Goal: Find specific page/section: Find specific page/section

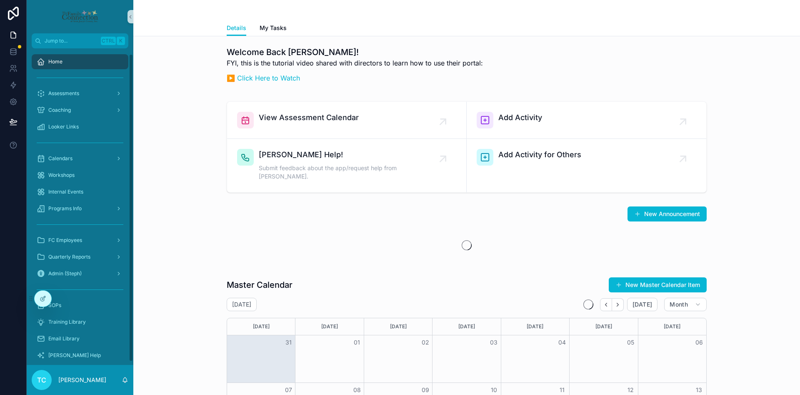
scroll to position [9, 0]
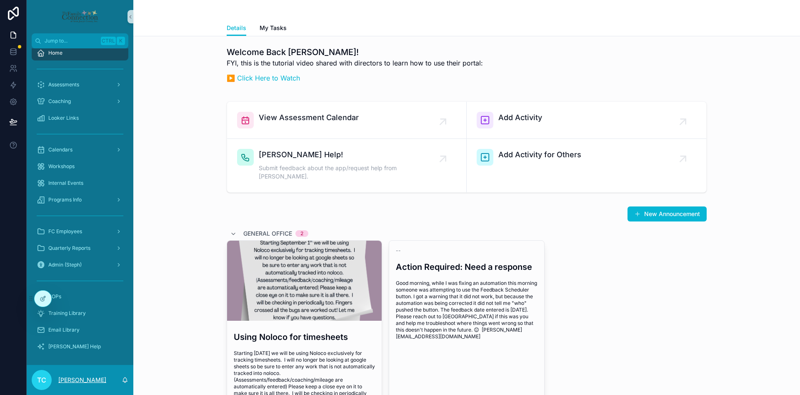
click at [72, 377] on p "[PERSON_NAME]" at bounding box center [82, 380] width 48 height 8
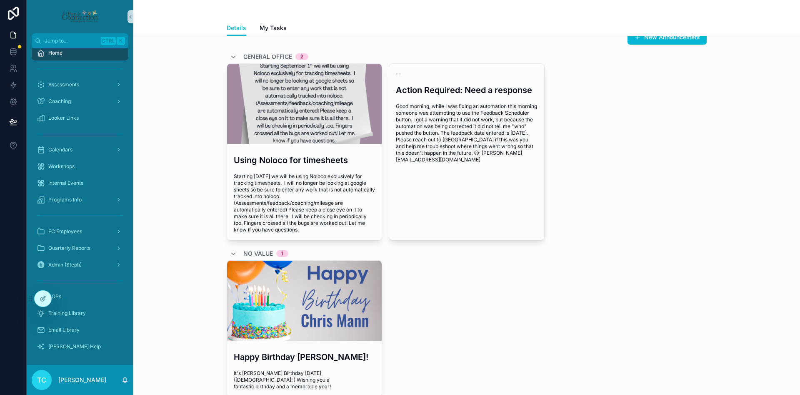
scroll to position [188, 0]
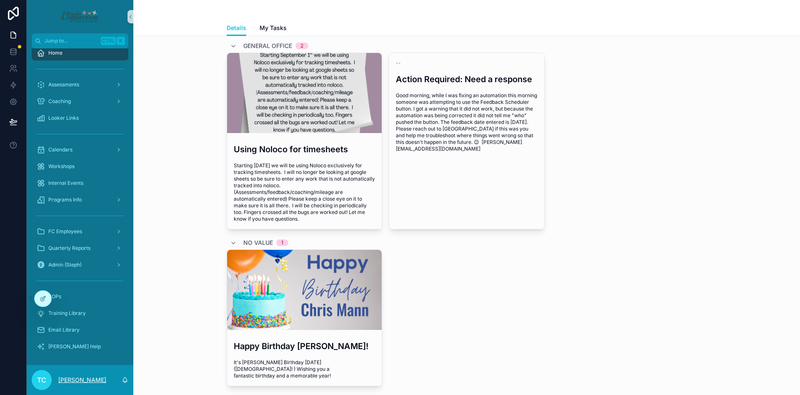
click at [80, 378] on p "[PERSON_NAME]" at bounding box center [82, 380] width 48 height 8
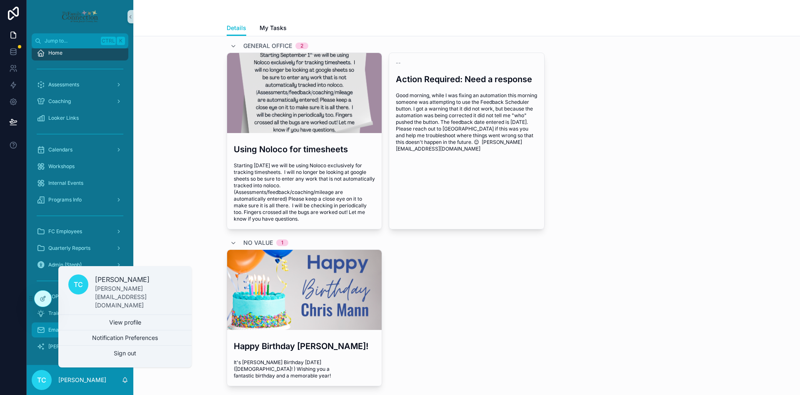
drag, startPoint x: 119, startPoint y: 321, endPoint x: 114, endPoint y: 324, distance: 5.8
click at [118, 322] on link "View profile" at bounding box center [124, 322] width 133 height 15
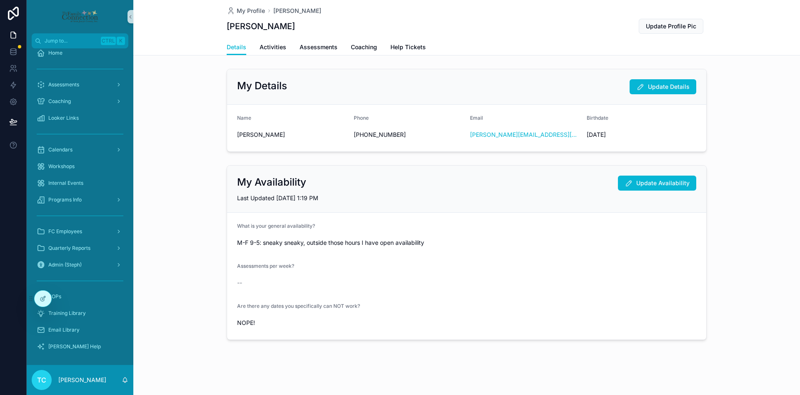
scroll to position [2, 0]
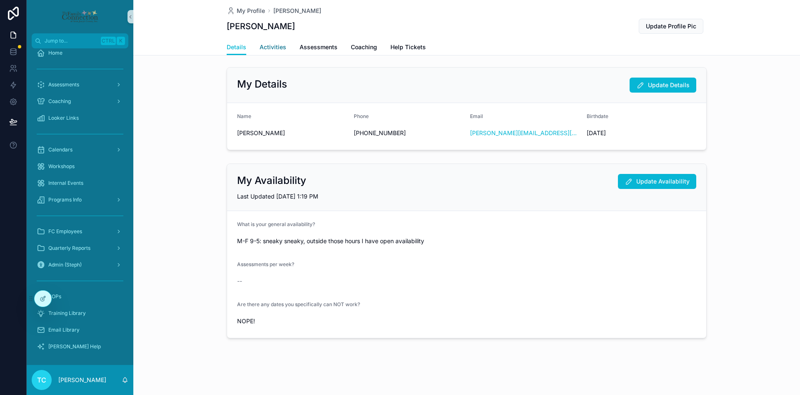
click at [275, 50] on span "Activities" at bounding box center [273, 47] width 27 height 8
